Goal: Check status: Check status

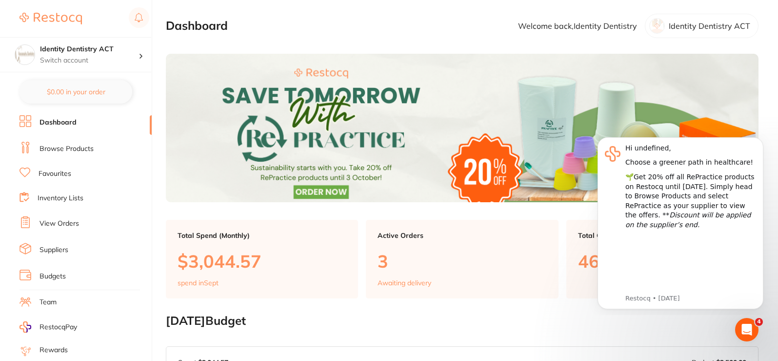
click at [63, 150] on link "Browse Products" at bounding box center [67, 149] width 54 height 10
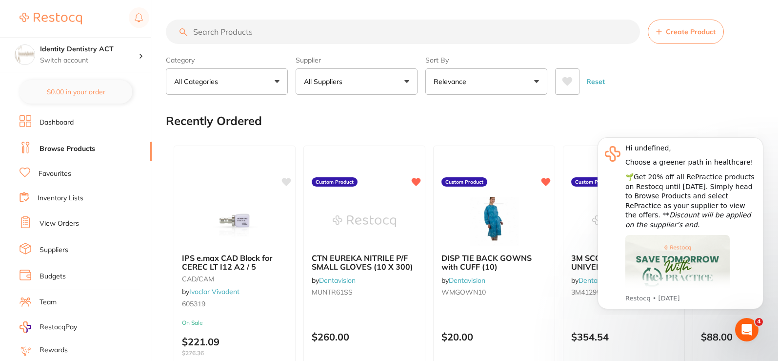
click at [61, 118] on link "Dashboard" at bounding box center [57, 123] width 34 height 10
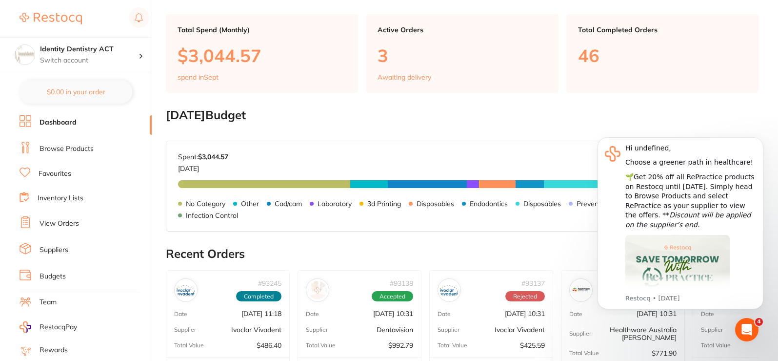
scroll to position [146, 0]
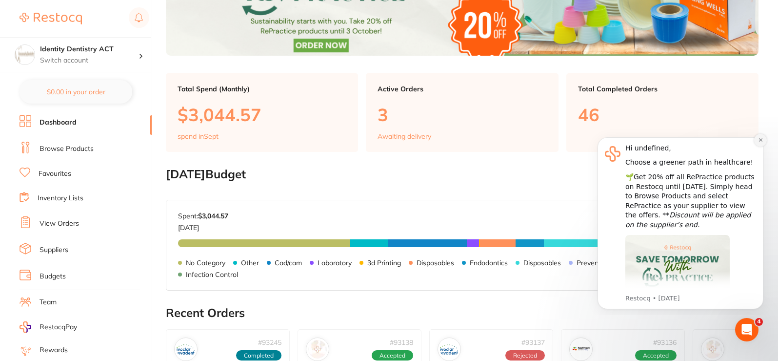
click at [759, 141] on icon "Dismiss notification" at bounding box center [760, 139] width 5 height 5
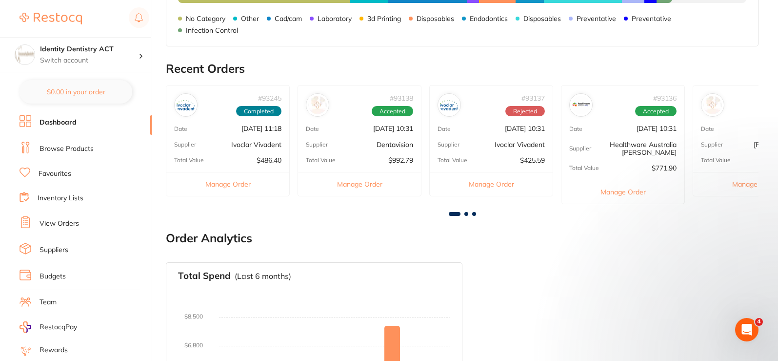
scroll to position [521, 0]
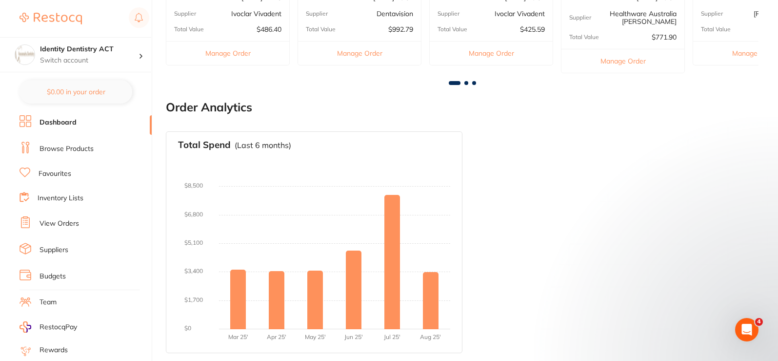
click at [70, 223] on link "View Orders" at bounding box center [60, 224] width 40 height 10
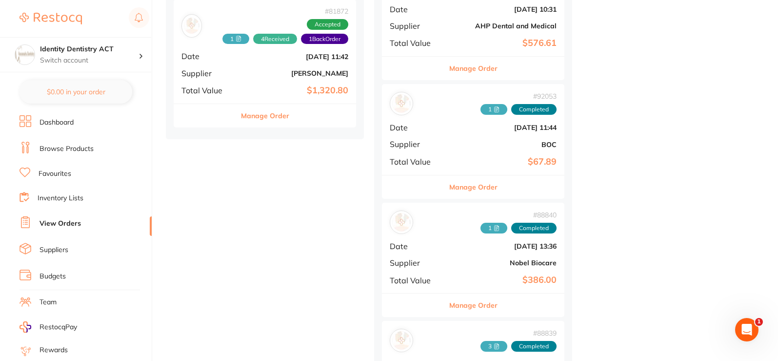
scroll to position [390, 0]
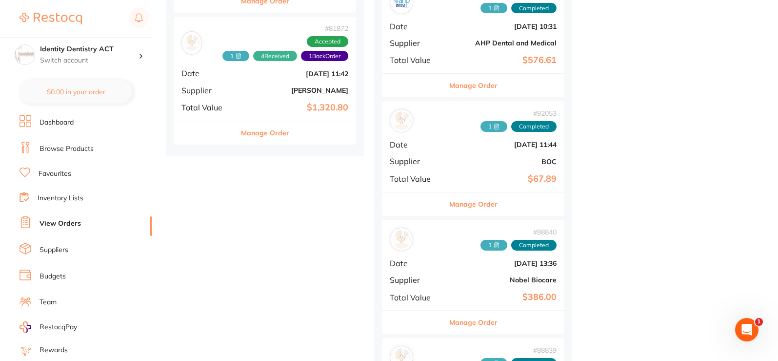
click at [276, 88] on div "# 81872 1 4 Received 1 Back Order Accepted Date [DATE] 11:42 Supplier [PERSON_N…" at bounding box center [265, 69] width 183 height 104
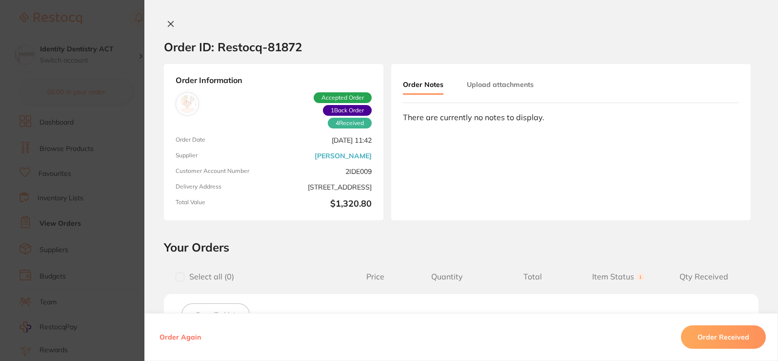
click at [495, 86] on button "Upload attachments" at bounding box center [500, 85] width 67 height 18
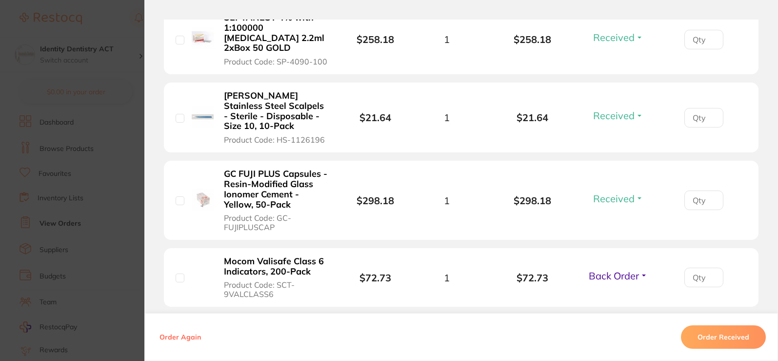
scroll to position [342, 0]
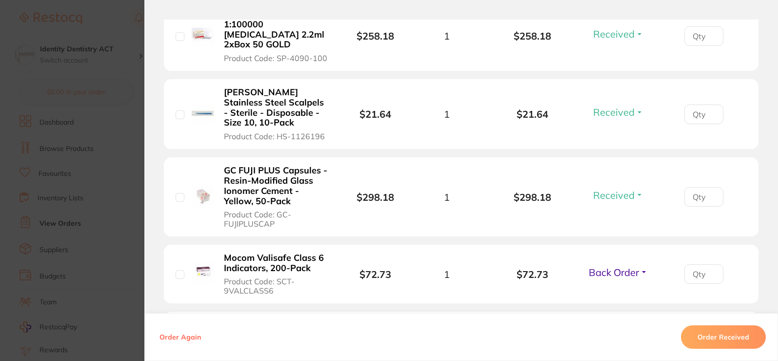
click at [642, 266] on button "Back Order" at bounding box center [618, 272] width 65 height 12
click at [623, 289] on span "Received" at bounding box center [618, 292] width 25 height 7
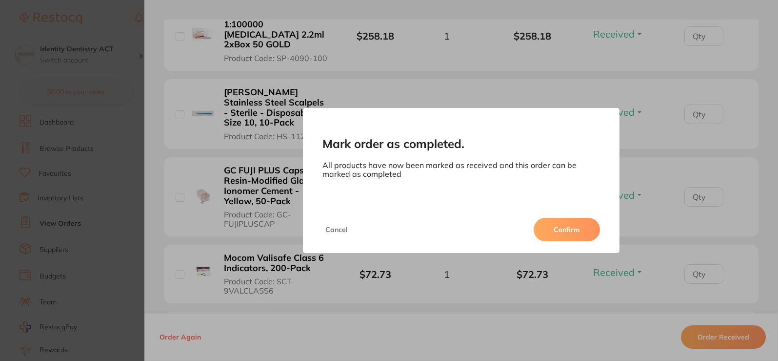
click at [571, 231] on button "Confirm" at bounding box center [567, 229] width 66 height 23
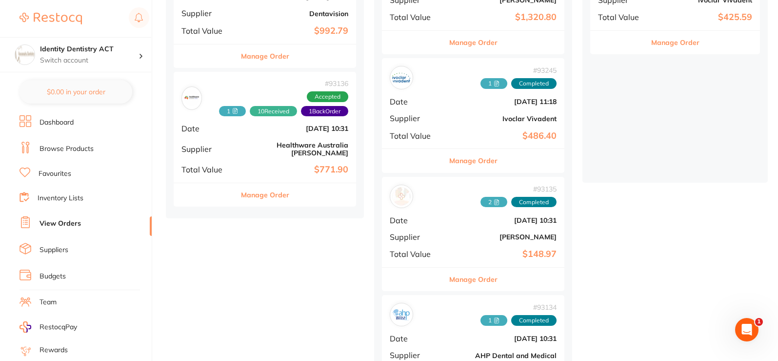
scroll to position [49, 0]
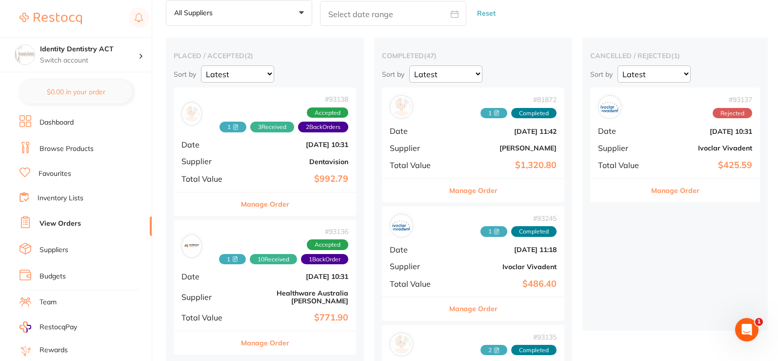
click at [485, 136] on div "# 81872 1 Completed Date [DATE] 11:42 Supplier [PERSON_NAME] Total Value $1,320…" at bounding box center [473, 132] width 183 height 90
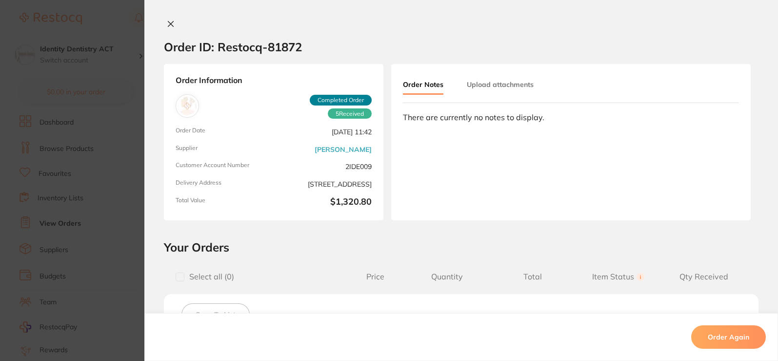
click at [167, 26] on icon at bounding box center [171, 24] width 8 height 8
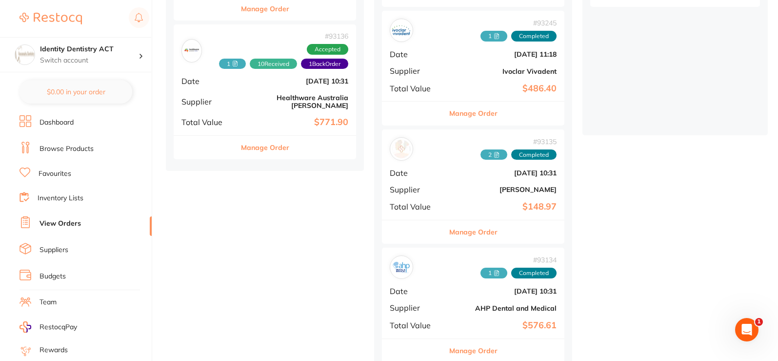
click at [267, 77] on div "# 93136 1 10 Received 1 Back Order Accepted Date [DATE] 10:31 Supplier Healthwa…" at bounding box center [265, 79] width 183 height 111
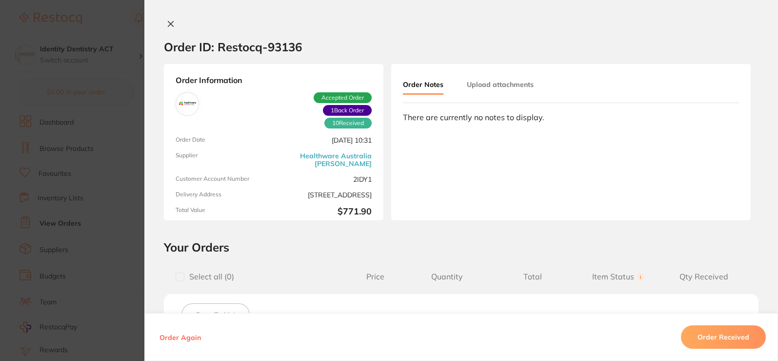
click at [168, 24] on icon at bounding box center [171, 24] width 8 height 8
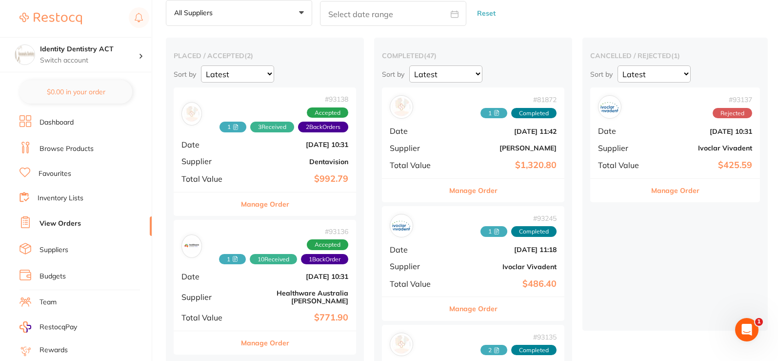
click at [291, 159] on b "Dentavision" at bounding box center [296, 162] width 106 height 8
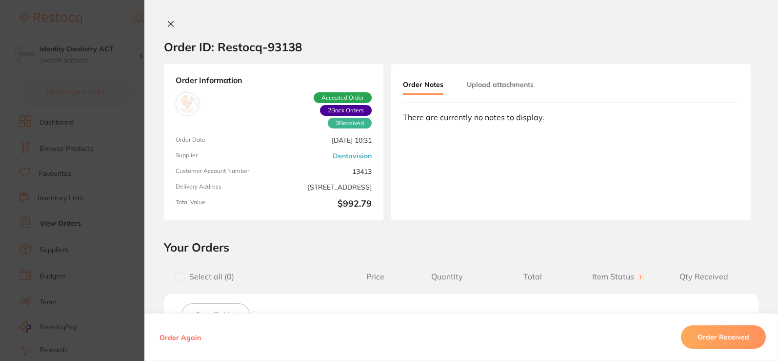
click at [167, 25] on icon at bounding box center [171, 24] width 8 height 8
